Goal: Transaction & Acquisition: Purchase product/service

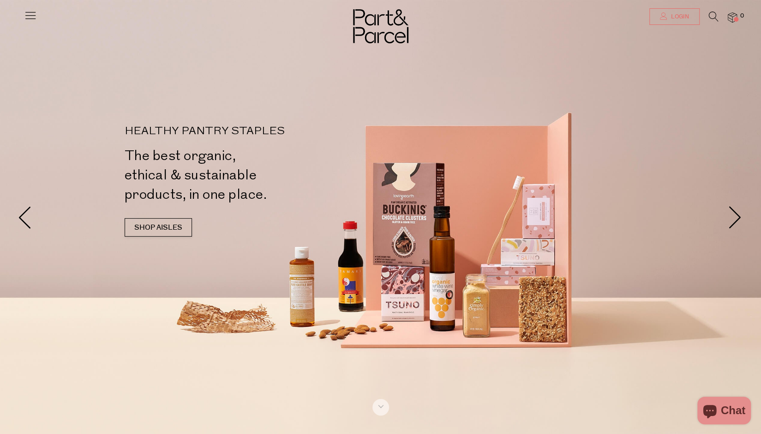
click at [684, 14] on span "Login" at bounding box center [679, 17] width 20 height 8
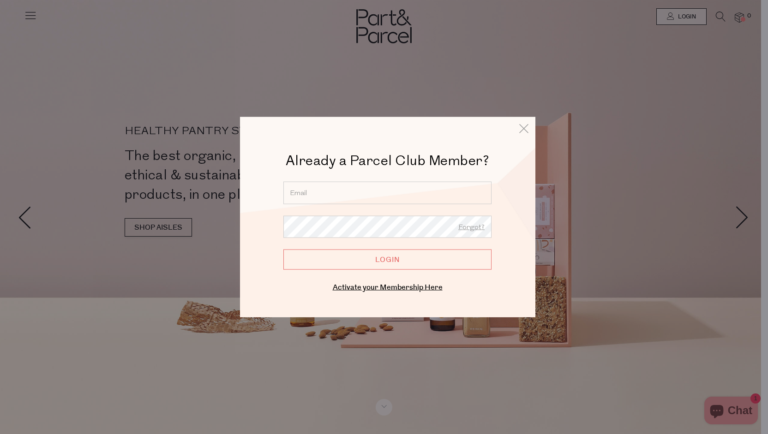
click at [340, 185] on input "email" at bounding box center [387, 192] width 208 height 23
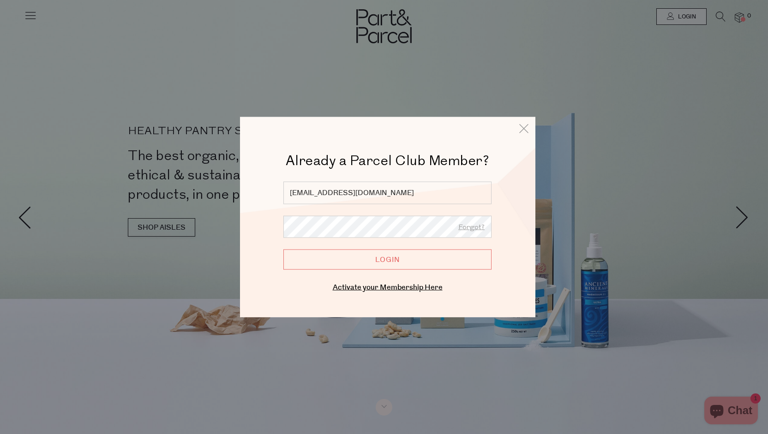
type input "rhiannonrose@live.com"
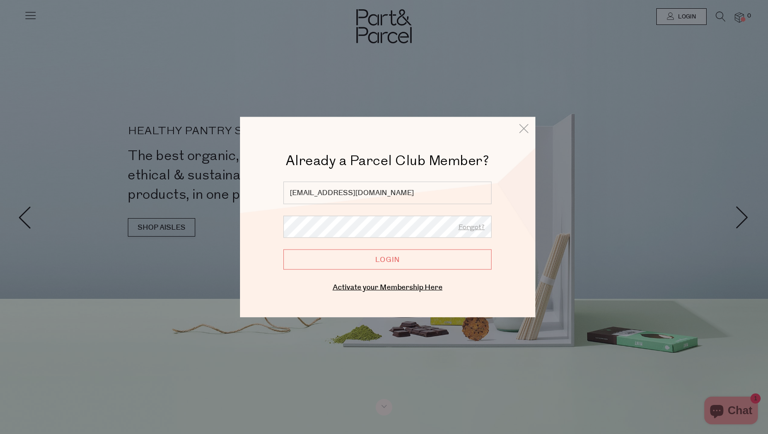
click at [283, 250] on input "Login" at bounding box center [387, 260] width 208 height 20
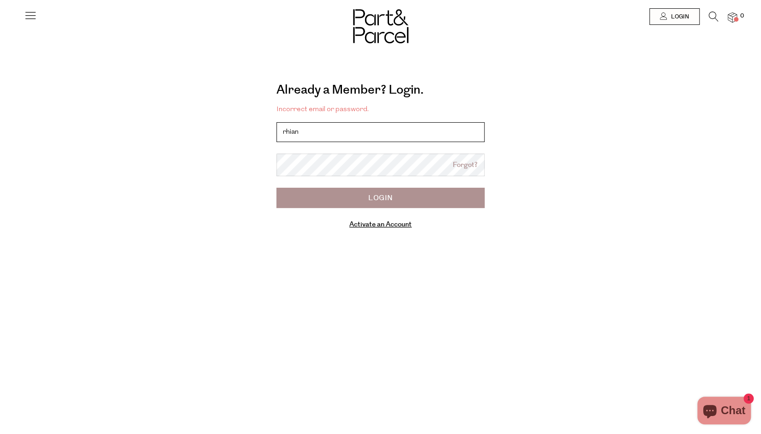
click at [407, 140] on input "rhian" at bounding box center [380, 132] width 208 height 20
type input "rhiannonrose@live.com"
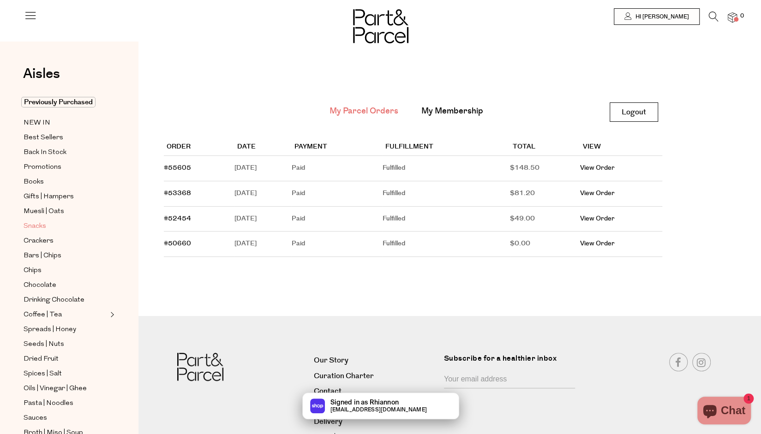
click at [37, 221] on span "Snacks" at bounding box center [35, 226] width 23 height 11
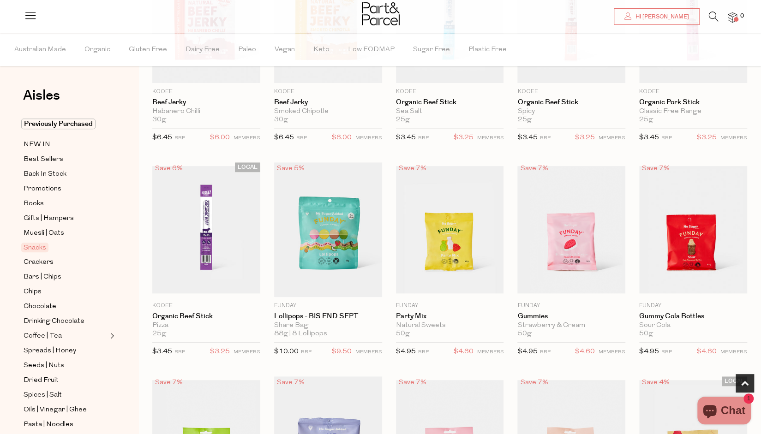
scroll to position [384, 0]
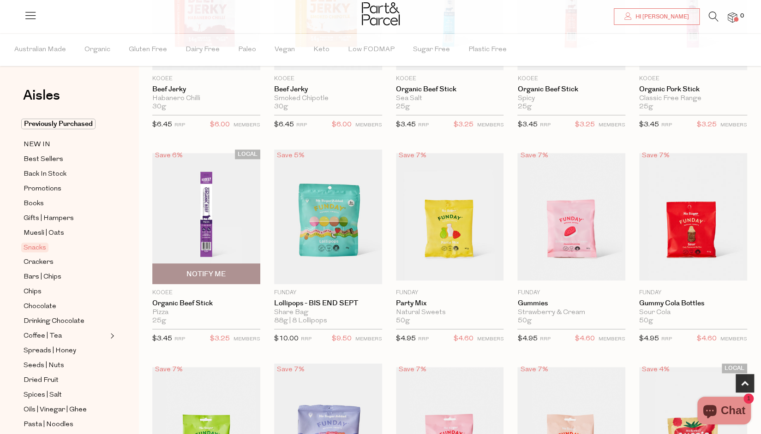
click at [218, 218] on img at bounding box center [206, 216] width 108 height 127
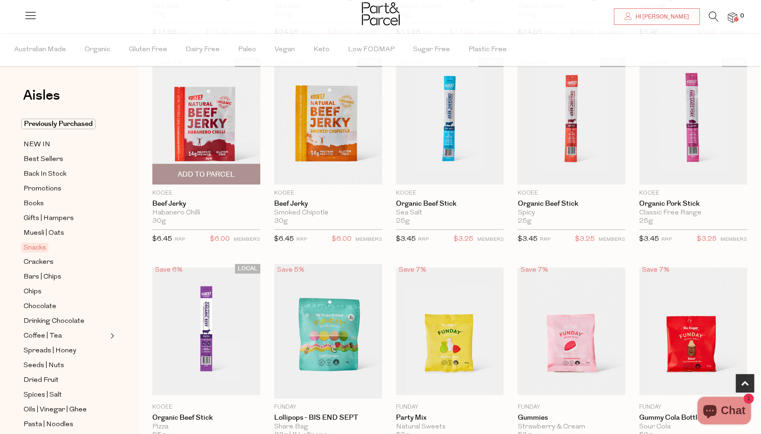
scroll to position [193, 0]
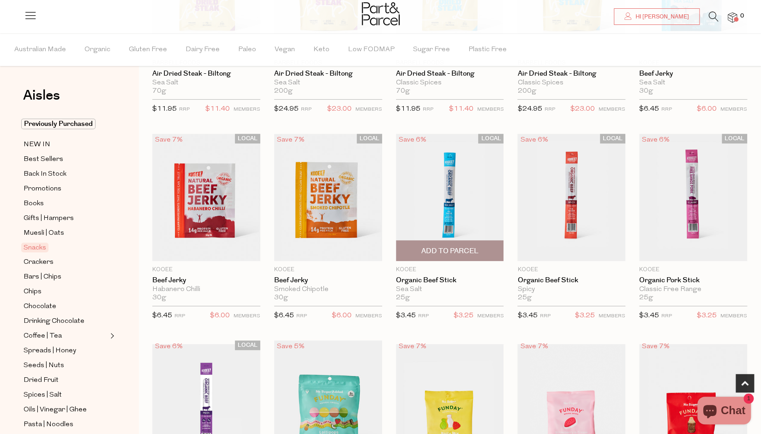
click at [436, 188] on img at bounding box center [450, 197] width 108 height 127
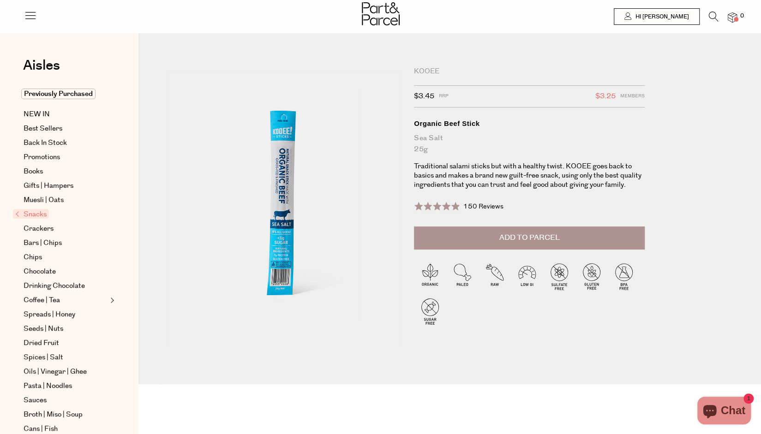
click at [531, 229] on button "Add to Parcel" at bounding box center [529, 238] width 231 height 23
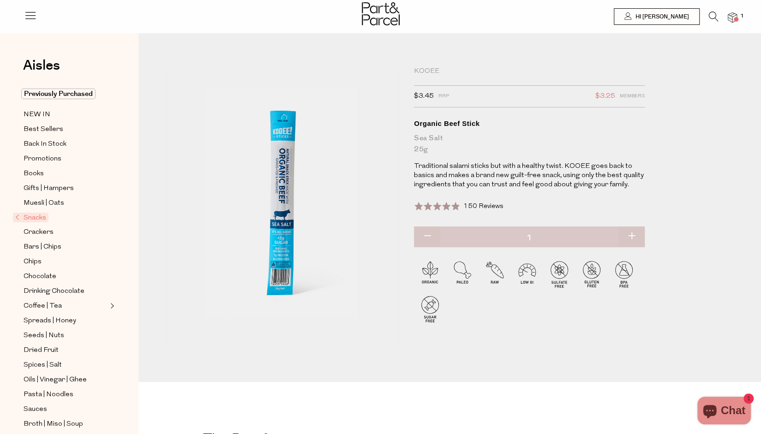
click at [631, 234] on button "button" at bounding box center [631, 237] width 26 height 20
type input "2"
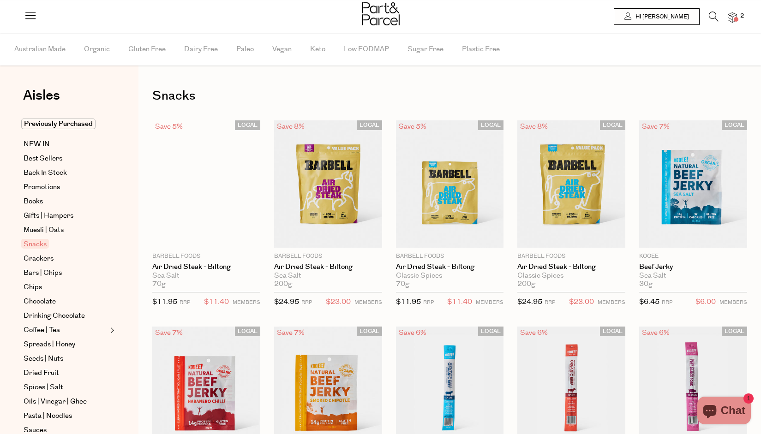
type input "2"
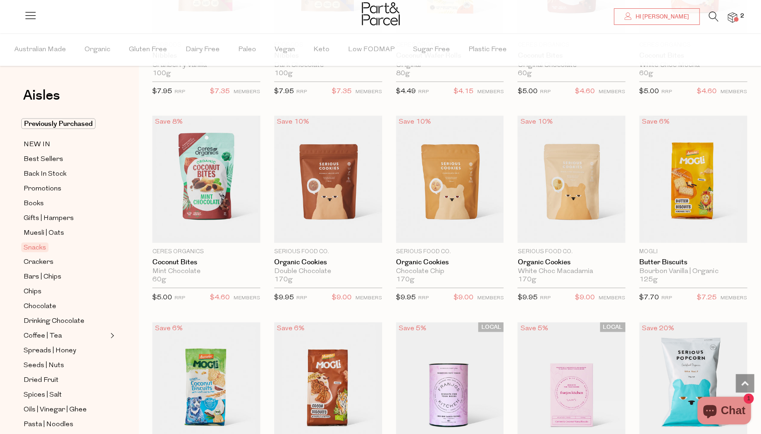
scroll to position [1260, 0]
click at [651, 174] on img at bounding box center [693, 178] width 108 height 127
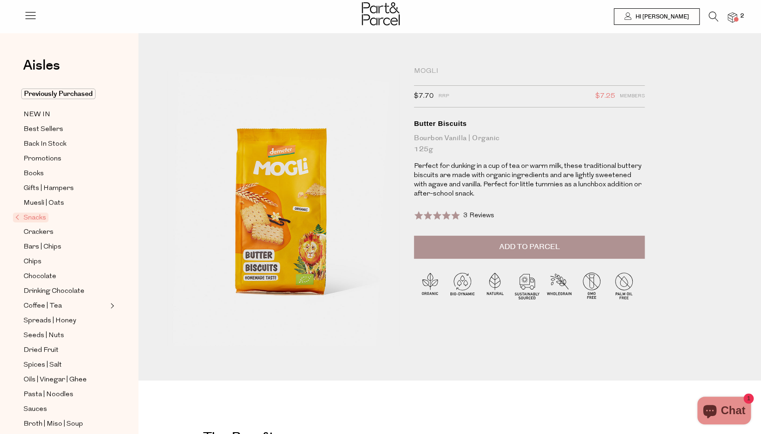
click at [502, 242] on span "Add to Parcel" at bounding box center [529, 247] width 60 height 11
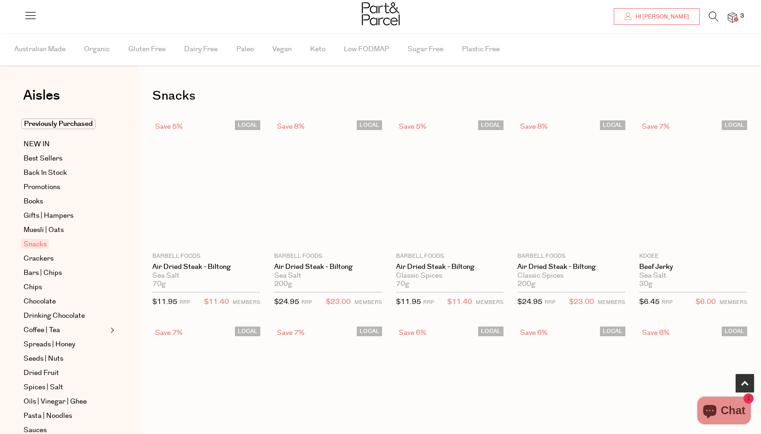
type input "2"
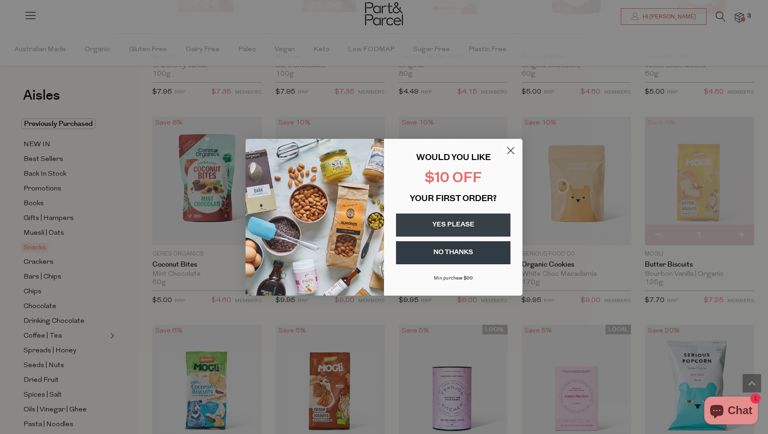
click at [513, 149] on circle "Close dialog" at bounding box center [510, 150] width 15 height 15
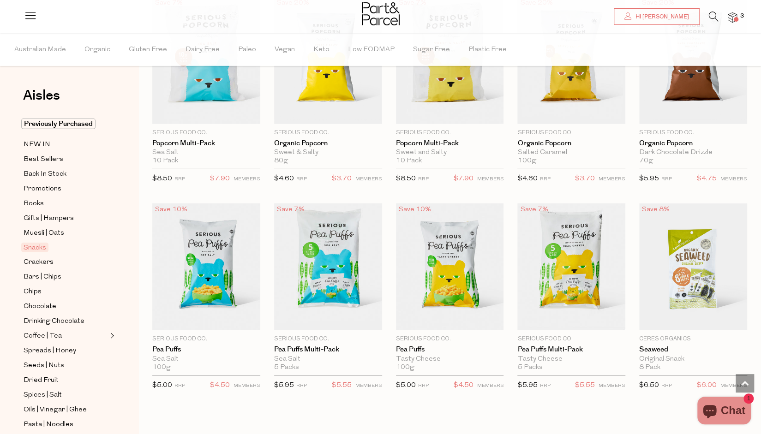
scroll to position [1793, 0]
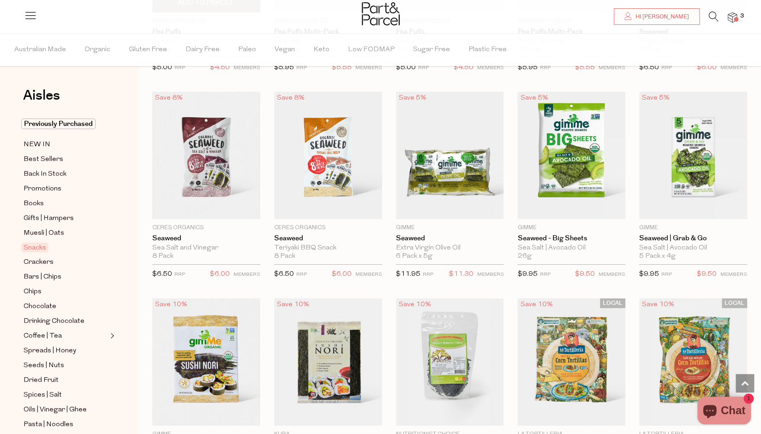
scroll to position [2121, 0]
